Goal: Navigation & Orientation: Find specific page/section

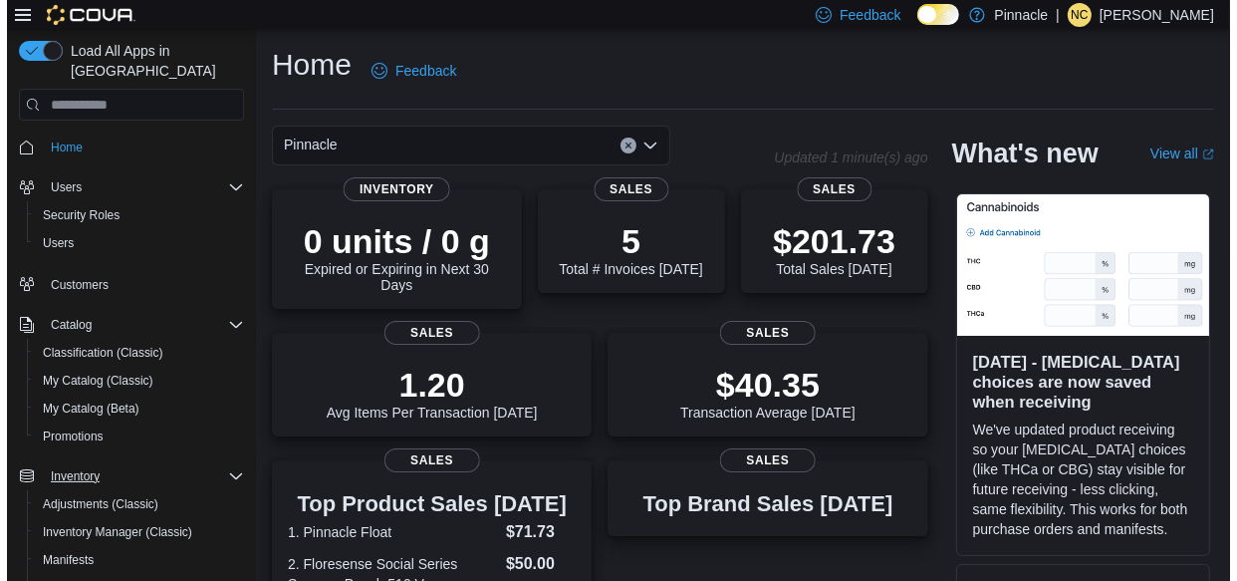
scroll to position [90, 0]
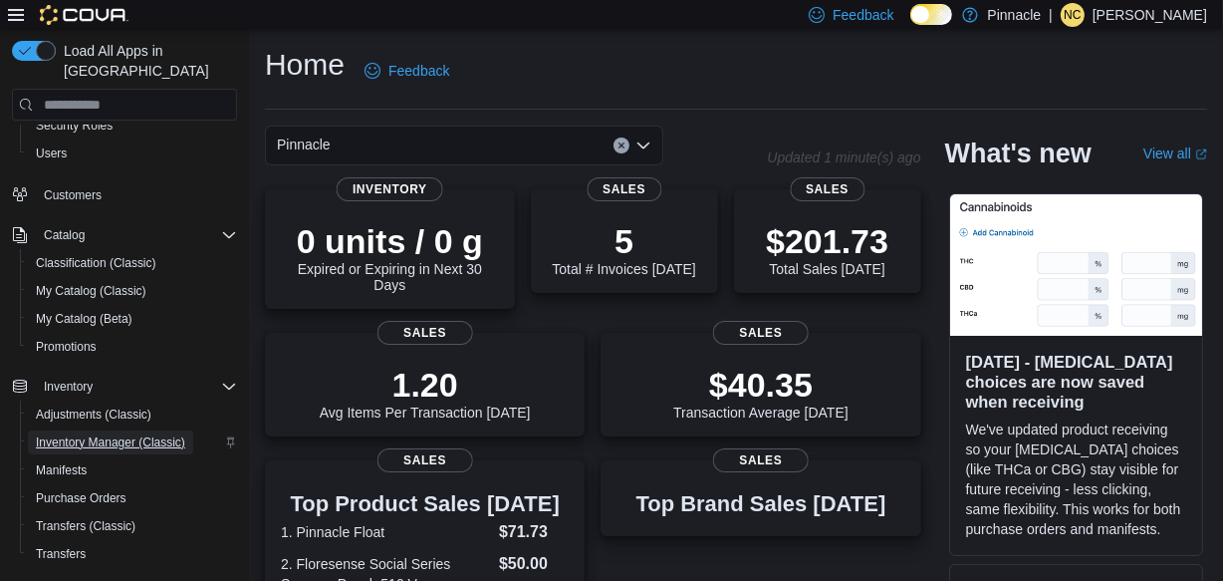
click at [135, 434] on span "Inventory Manager (Classic)" at bounding box center [110, 442] width 149 height 16
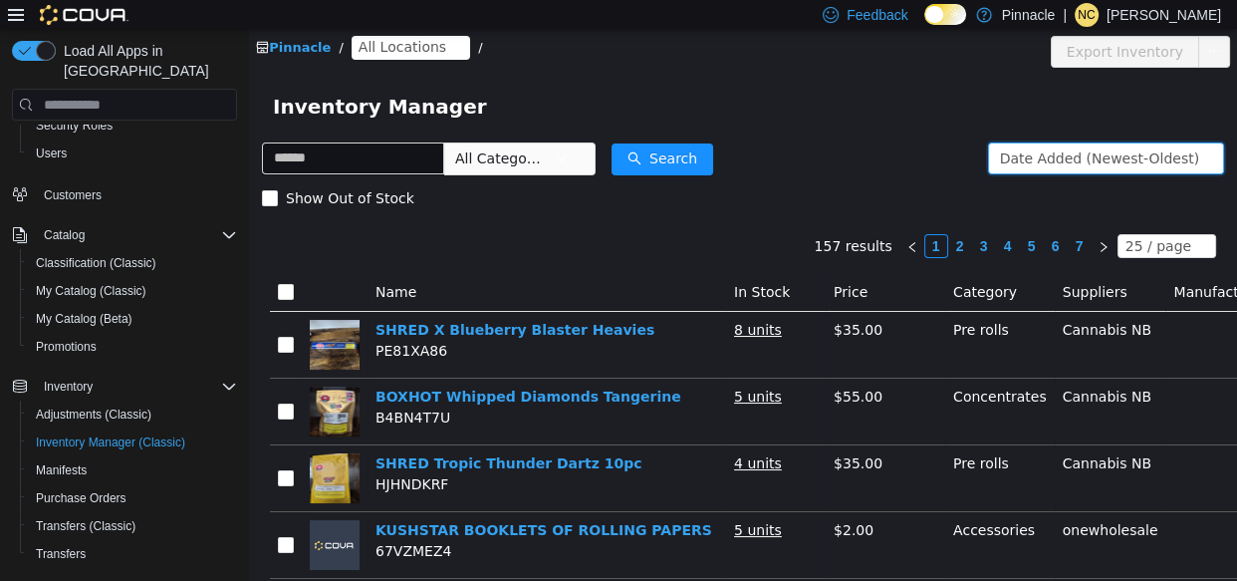
click at [1094, 152] on div "Date Added (Newest-Oldest)" at bounding box center [1099, 158] width 199 height 30
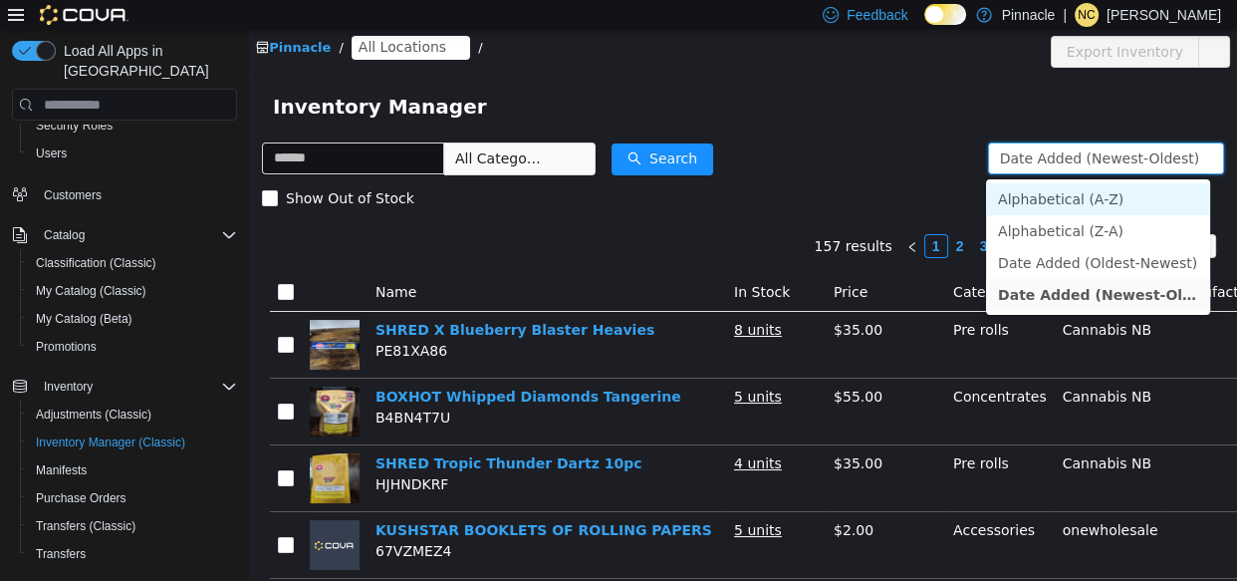
click at [1094, 206] on li "Alphabetical (A-Z)" at bounding box center [1098, 199] width 224 height 32
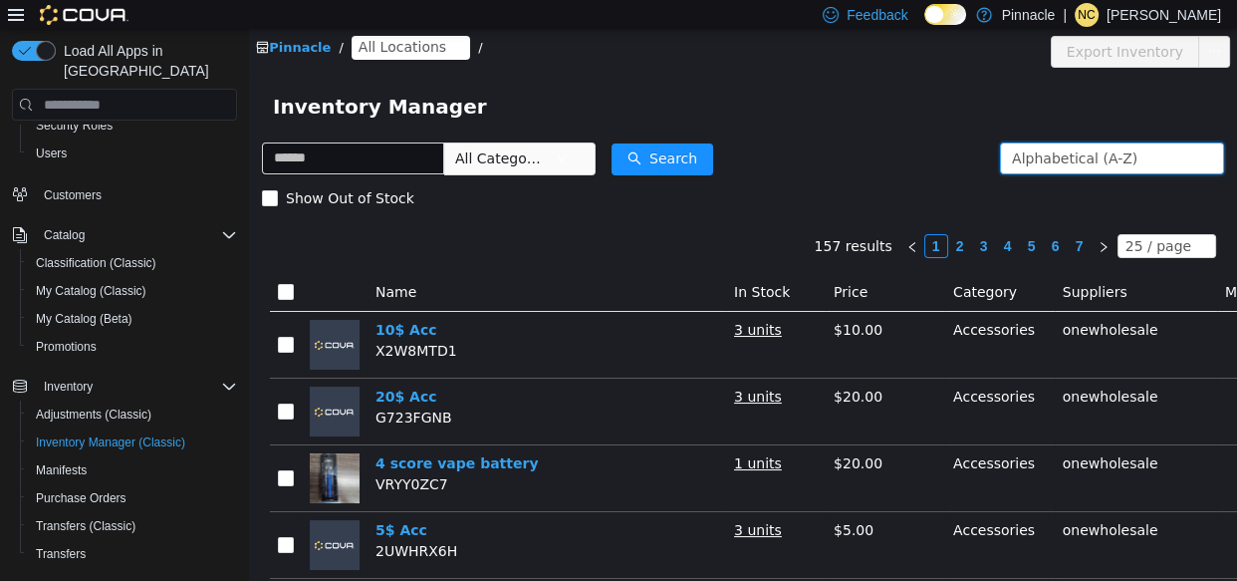
click at [956, 255] on link "2" at bounding box center [960, 246] width 22 height 22
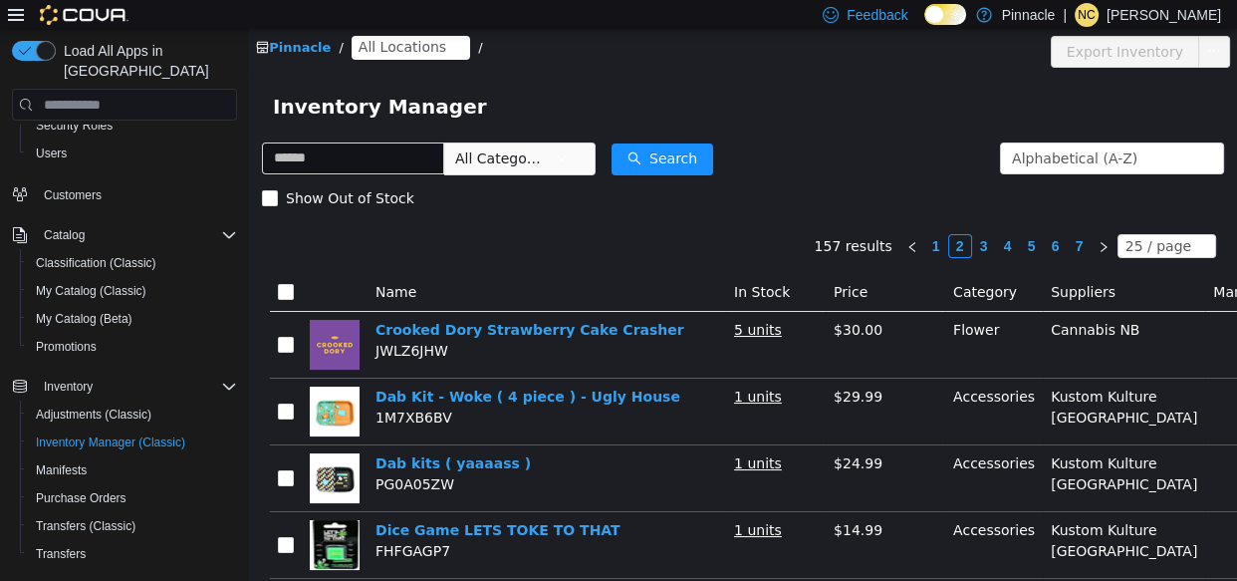
click at [976, 247] on link "3" at bounding box center [984, 246] width 22 height 22
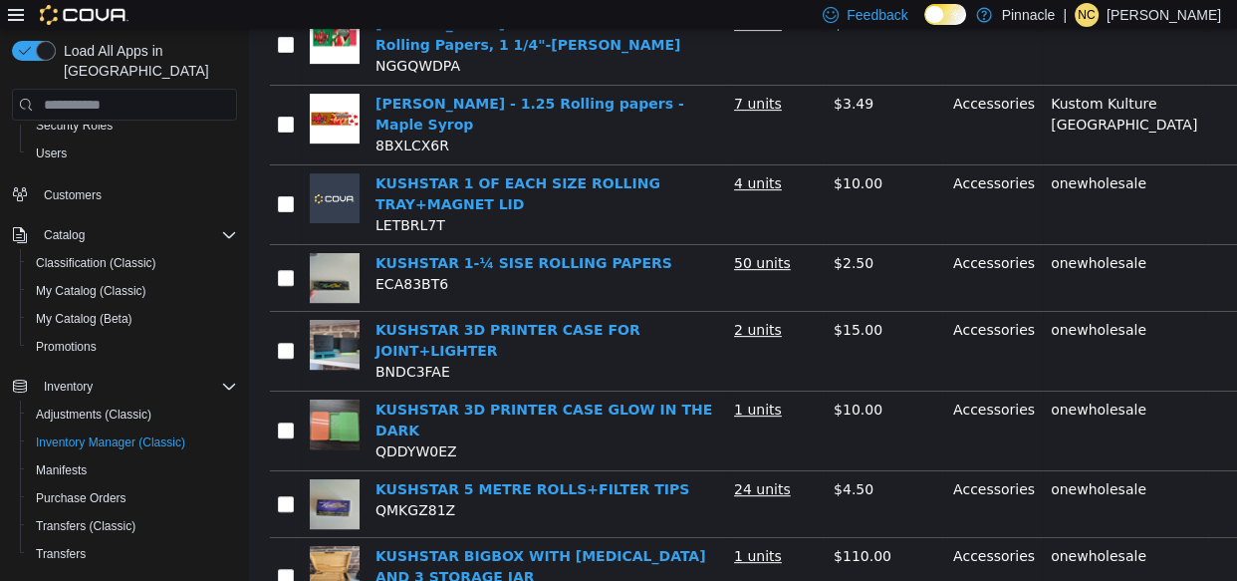
scroll to position [122, 0]
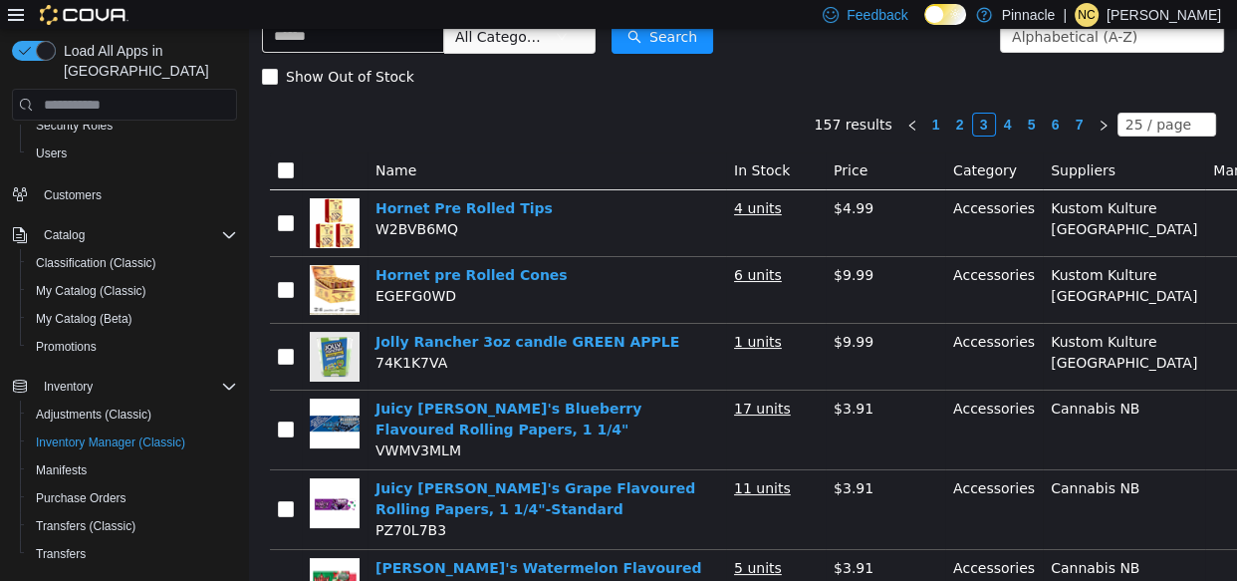
click at [999, 116] on link "4" at bounding box center [1008, 125] width 22 height 22
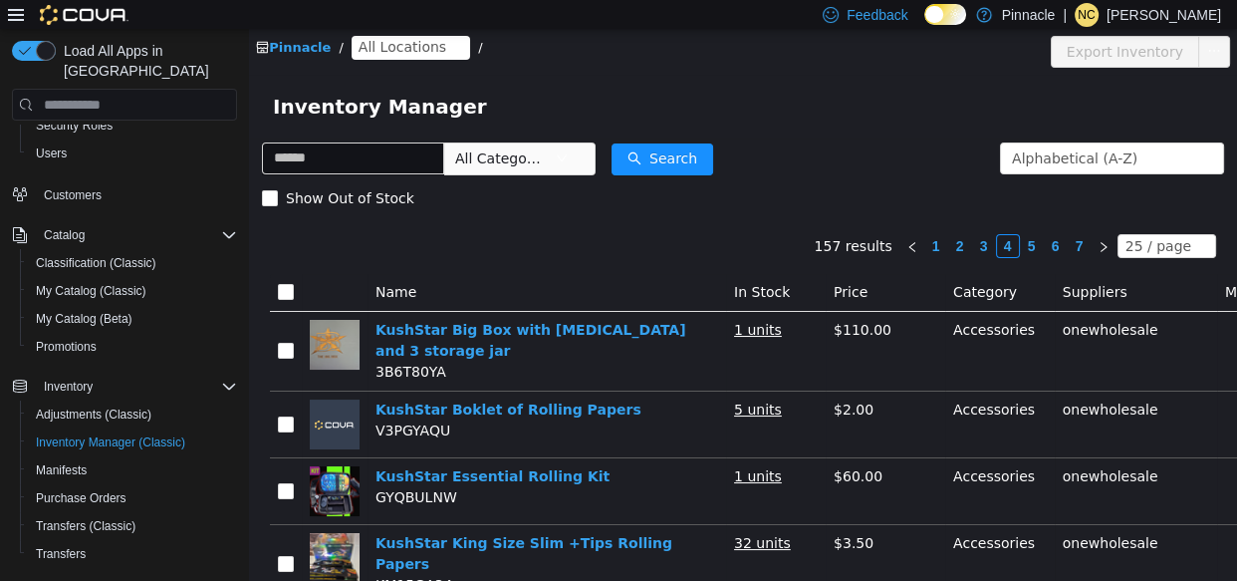
click at [1026, 250] on link "5" at bounding box center [1032, 246] width 22 height 22
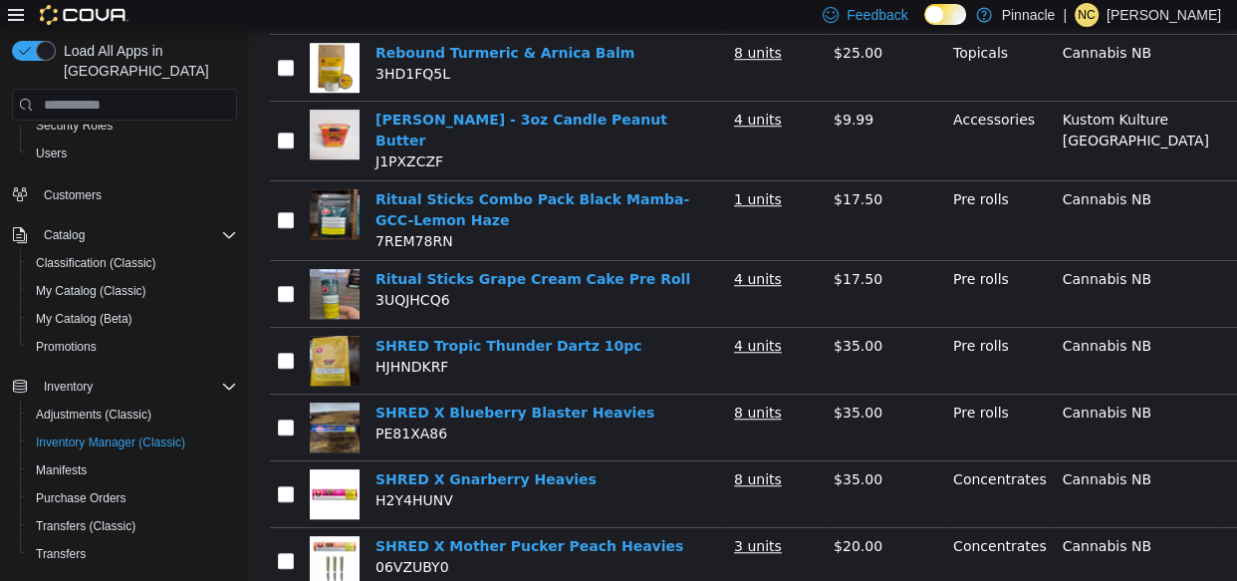
scroll to position [1448, 0]
